Goal: Transaction & Acquisition: Book appointment/travel/reservation

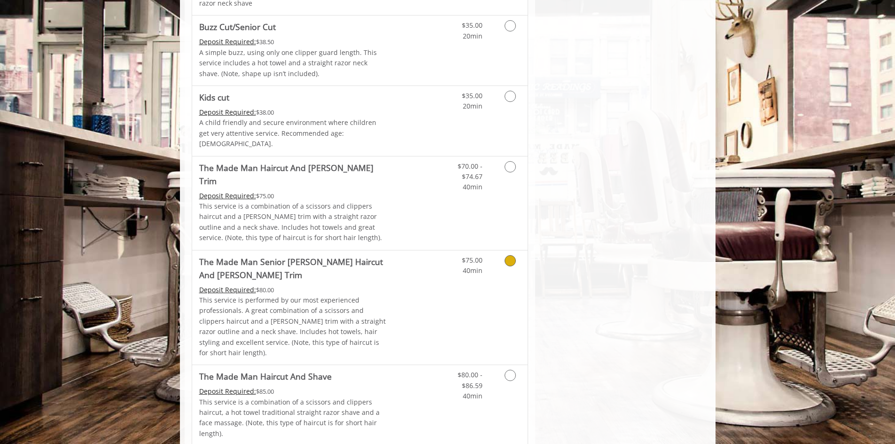
scroll to position [691, 0]
click at [512, 254] on icon "Grooming services" at bounding box center [509, 259] width 11 height 11
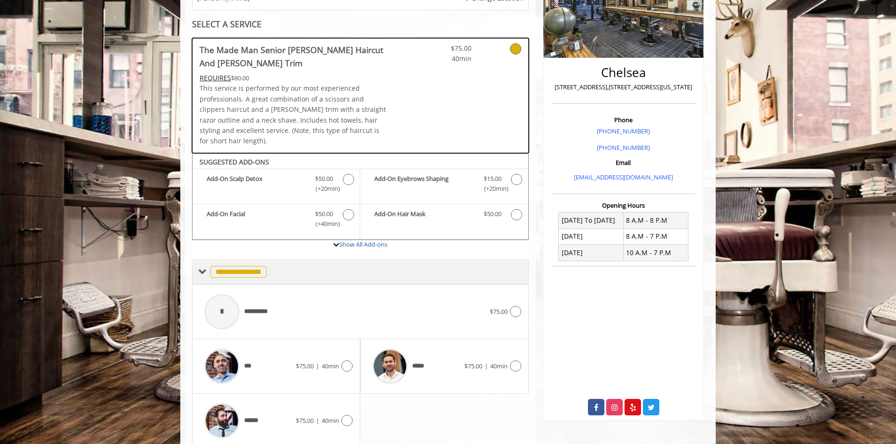
scroll to position [198, 0]
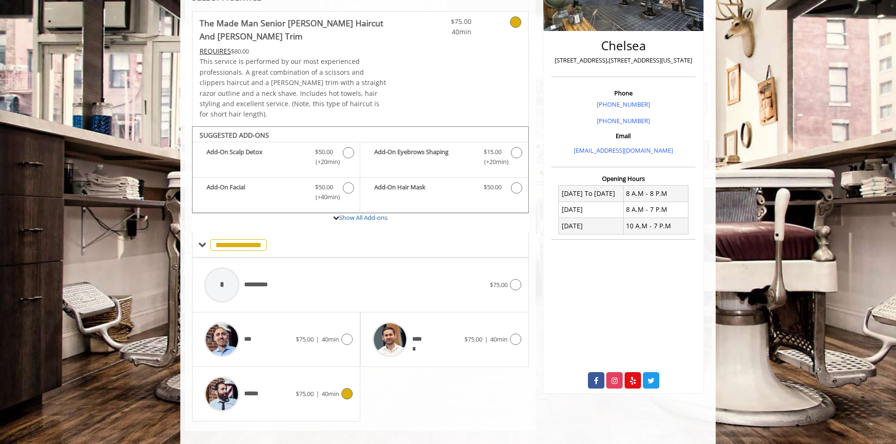
click at [324, 390] on div "****** $75.00 | 40min" at bounding box center [276, 394] width 153 height 45
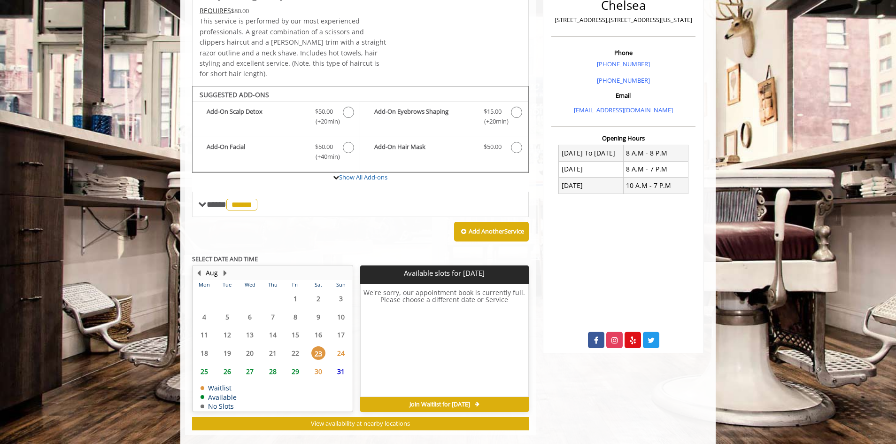
scroll to position [242, 0]
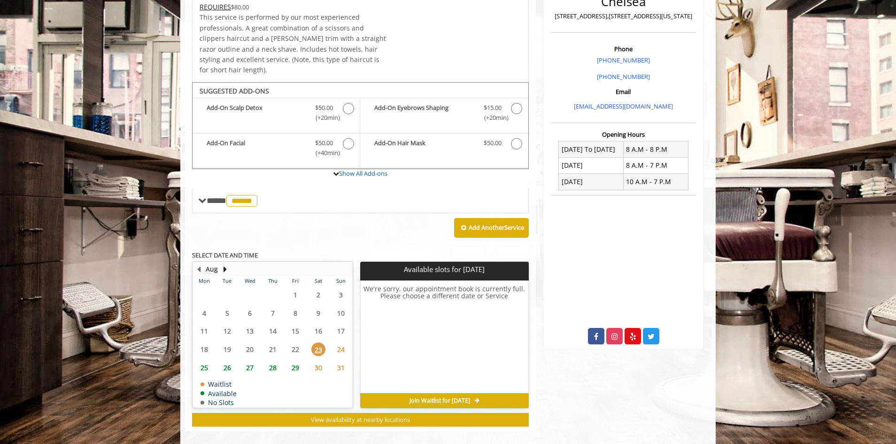
click at [273, 361] on span "28" at bounding box center [273, 368] width 14 height 14
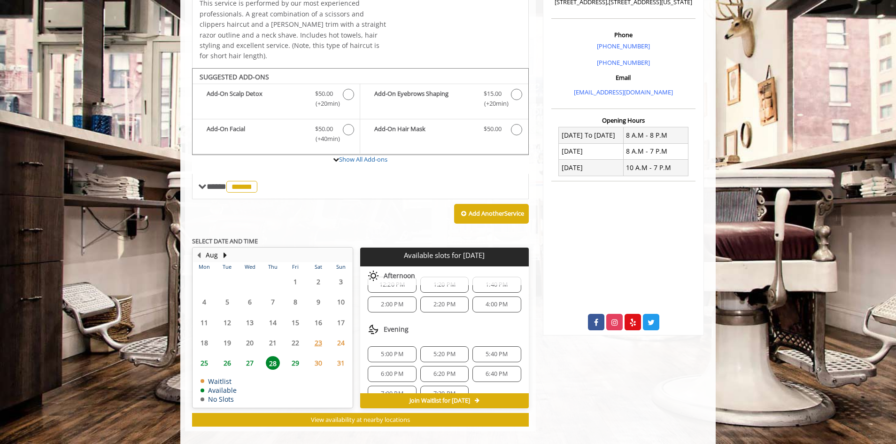
scroll to position [121, 0]
click at [390, 374] on span "7:00 PM" at bounding box center [392, 378] width 22 height 8
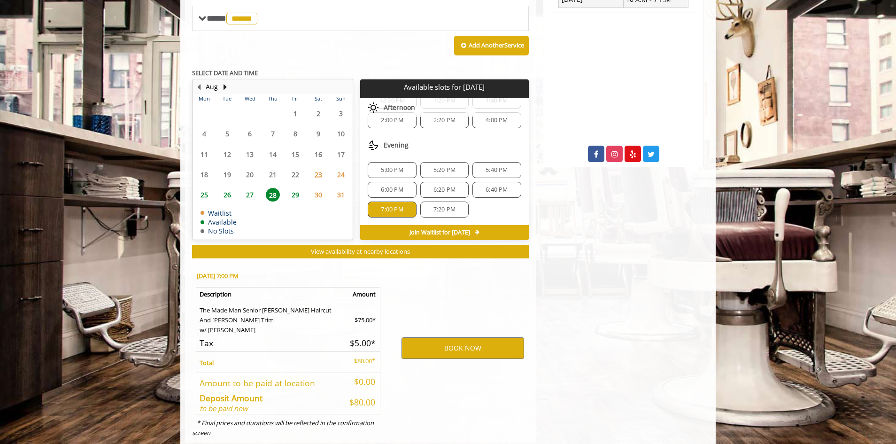
scroll to position [436, 0]
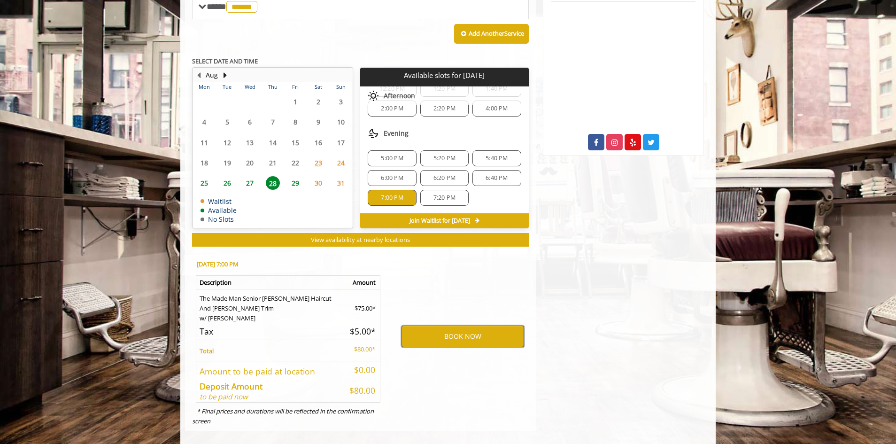
click at [453, 326] on button "BOOK NOW" at bounding box center [463, 337] width 123 height 22
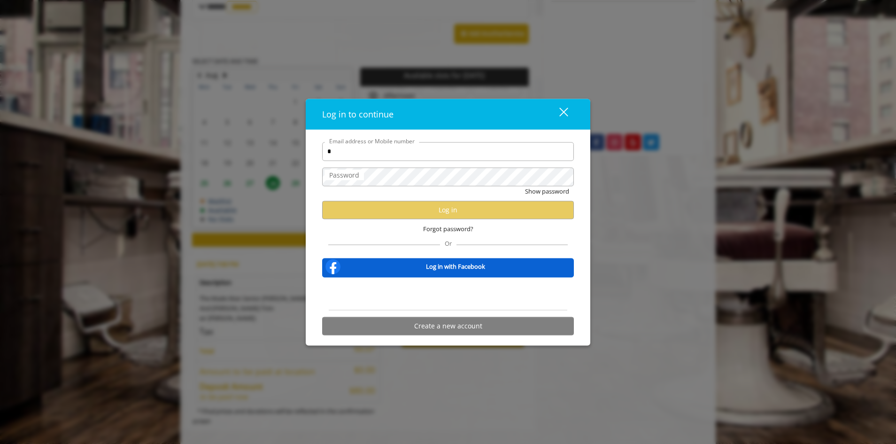
type input "**********"
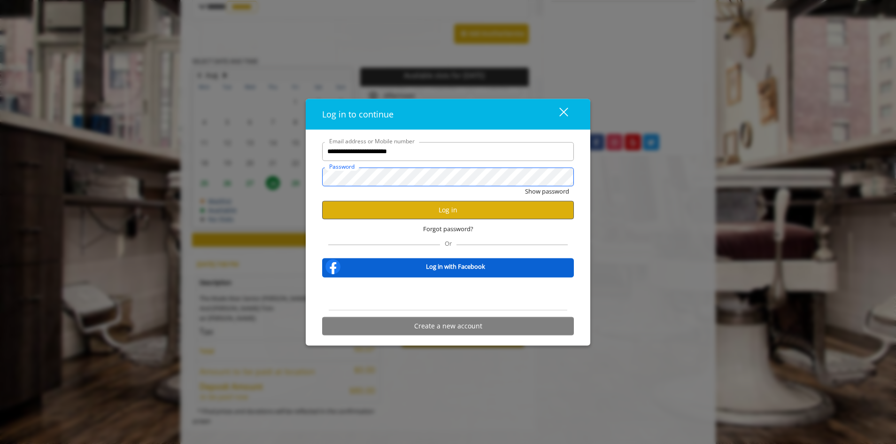
click at [525, 186] on button "Show password" at bounding box center [547, 191] width 44 height 10
click at [453, 210] on button "Log in" at bounding box center [448, 210] width 252 height 18
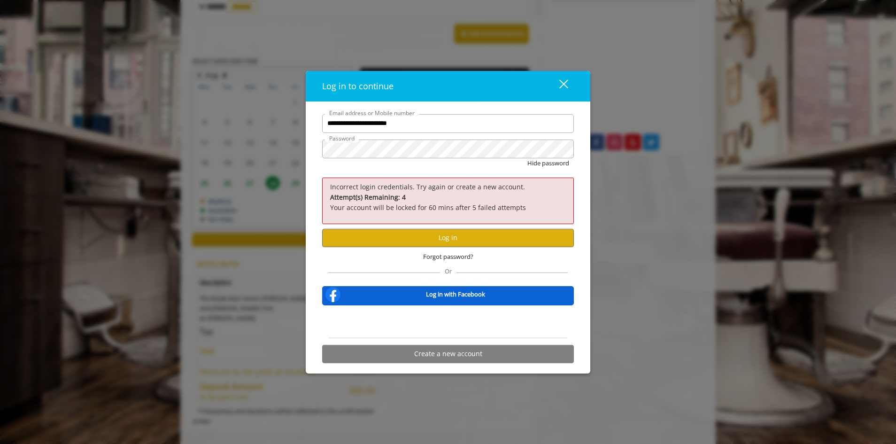
click at [566, 82] on div "close dialog" at bounding box center [563, 84] width 9 height 9
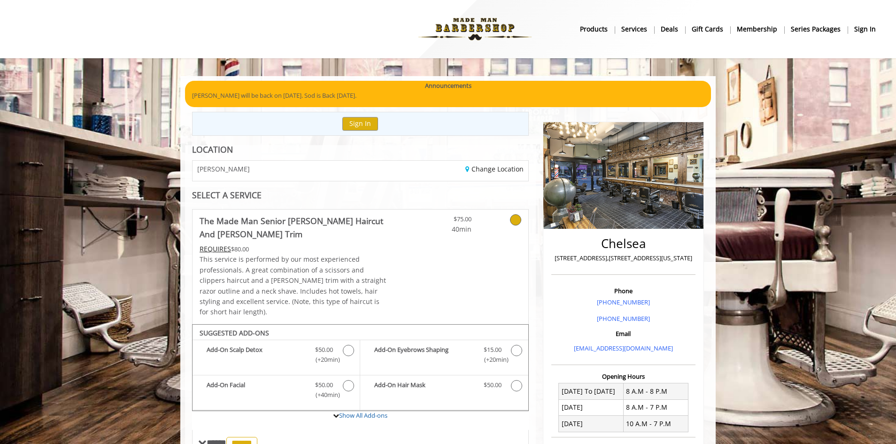
drag, startPoint x: 153, startPoint y: 218, endPoint x: 428, endPoint y: 55, distance: 319.3
